Goal: Check status: Check status

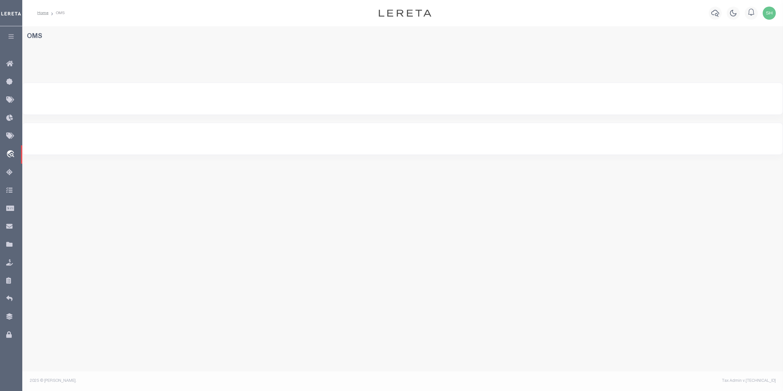
select select "200"
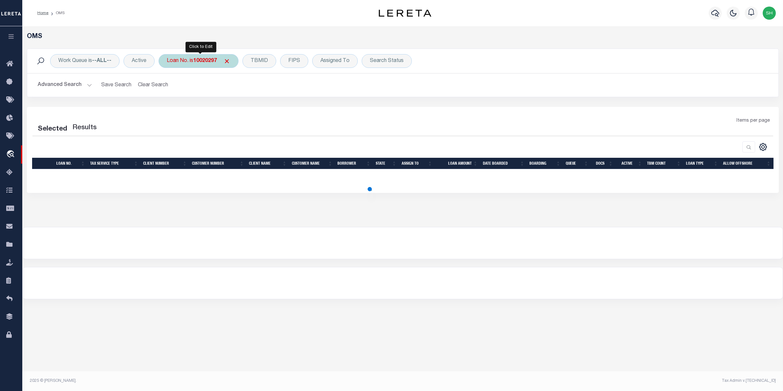
select select "200"
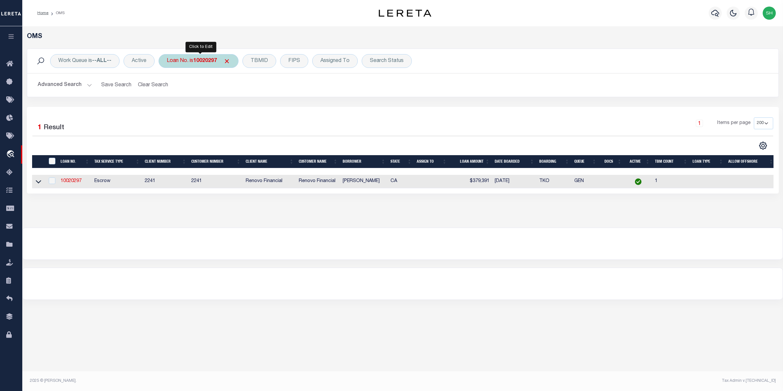
click at [179, 63] on div "Loan No. is 10020297" at bounding box center [199, 61] width 80 height 14
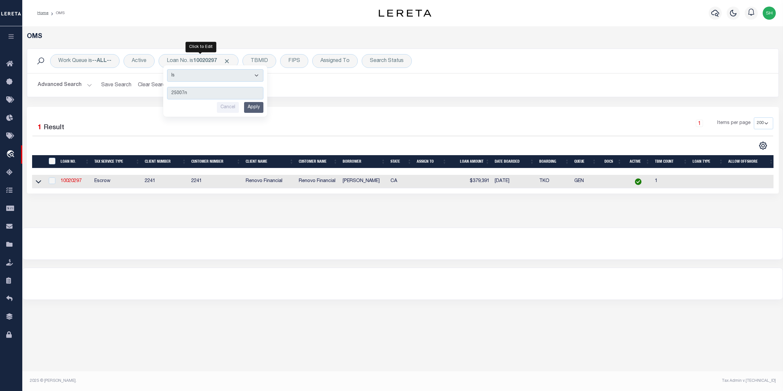
type input "25007nd"
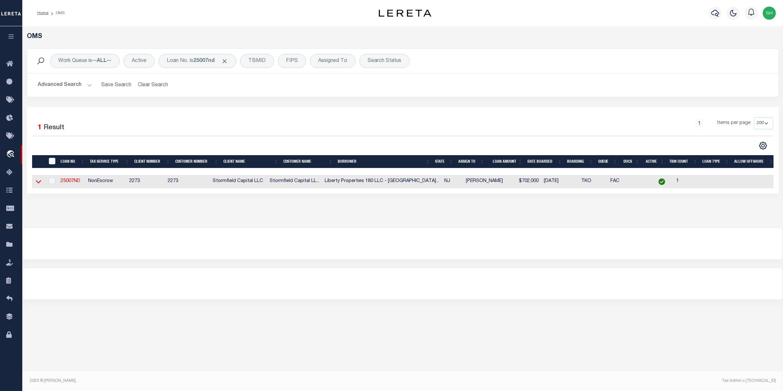
click at [37, 183] on icon at bounding box center [39, 181] width 6 height 3
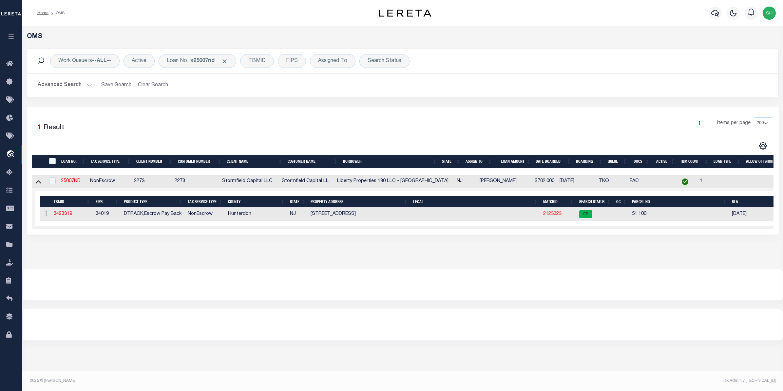
click at [559, 215] on link "2123323" at bounding box center [552, 213] width 18 height 5
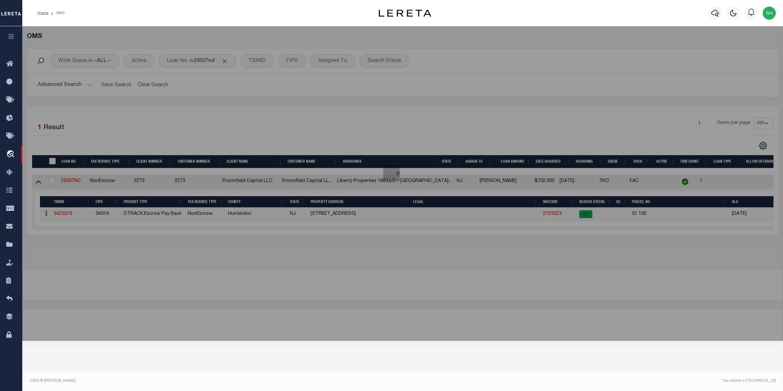
checkbox input "false"
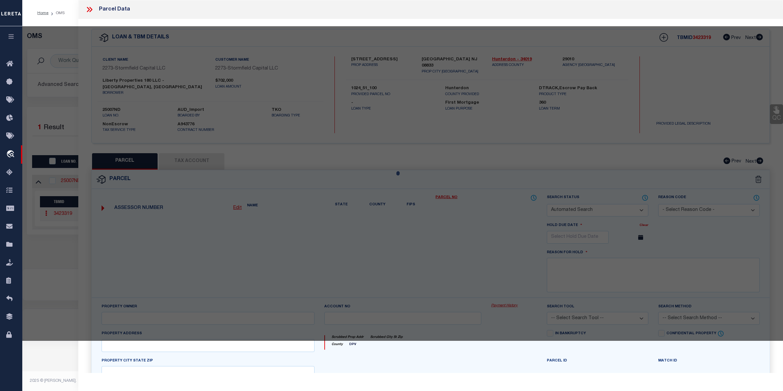
select select "CP"
type input "Liberty Properties 180 Llc"
select select "AGW"
select select
type input "[STREET_ADDRESS]"
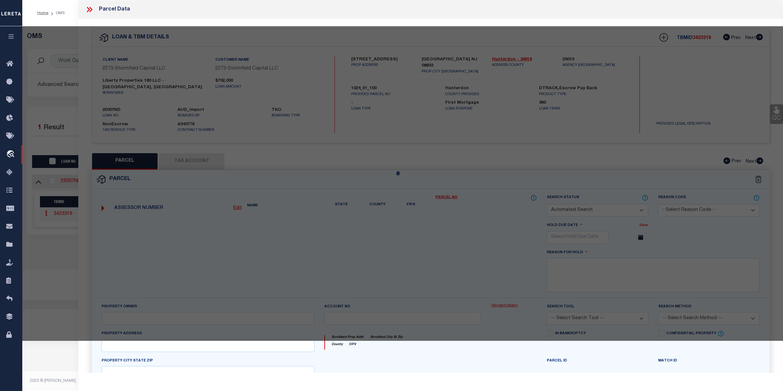
checkbox input "false"
type input "[GEOGRAPHIC_DATA] NJ 08833"
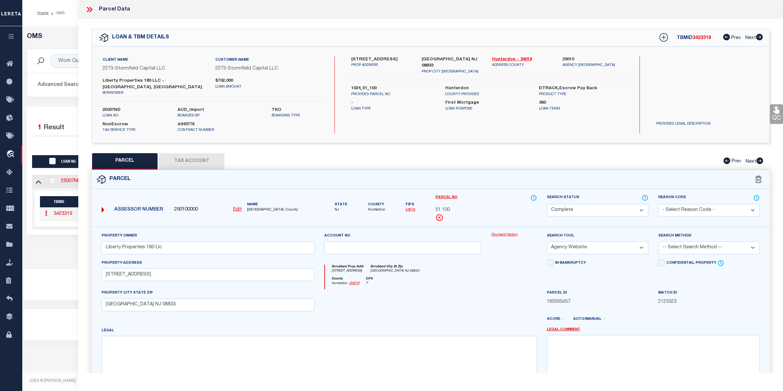
click at [513, 232] on link "Payment History" at bounding box center [514, 235] width 46 height 6
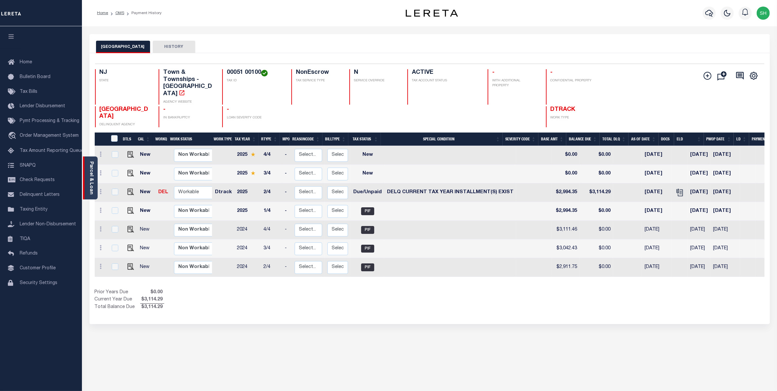
click at [93, 167] on link "Parcel & Loan" at bounding box center [91, 177] width 5 height 33
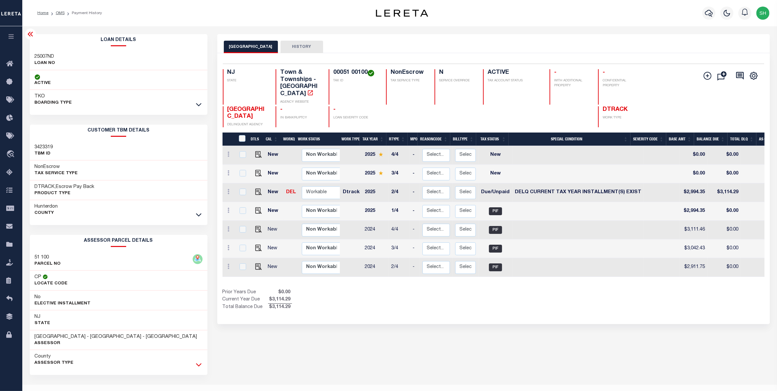
click at [197, 366] on icon at bounding box center [199, 364] width 6 height 7
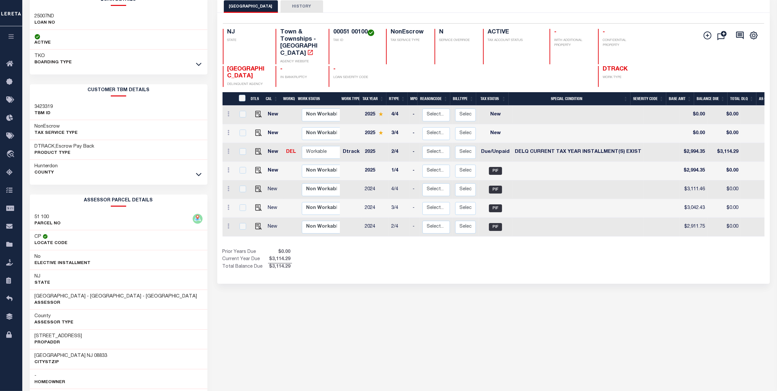
scroll to position [41, 0]
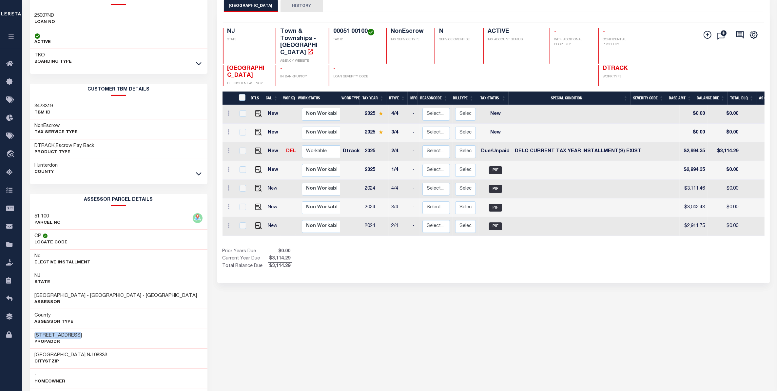
drag, startPoint x: 81, startPoint y: 339, endPoint x: 32, endPoint y: 330, distance: 49.8
click at [32, 330] on div "146 Rockaway Rd PropAddr" at bounding box center [119, 338] width 178 height 20
copy h3 "[STREET_ADDRESS]"
drag, startPoint x: 367, startPoint y: 30, endPoint x: 333, endPoint y: 33, distance: 34.5
click at [333, 33] on h4 "00051 00100" at bounding box center [355, 31] width 45 height 7
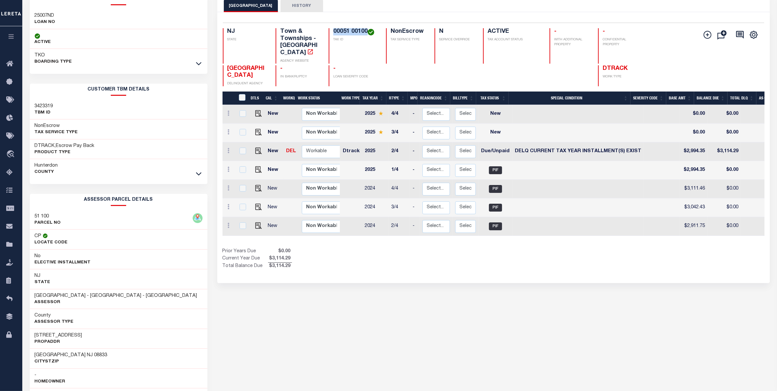
copy h4 "00051 00100"
